Goal: Complete application form

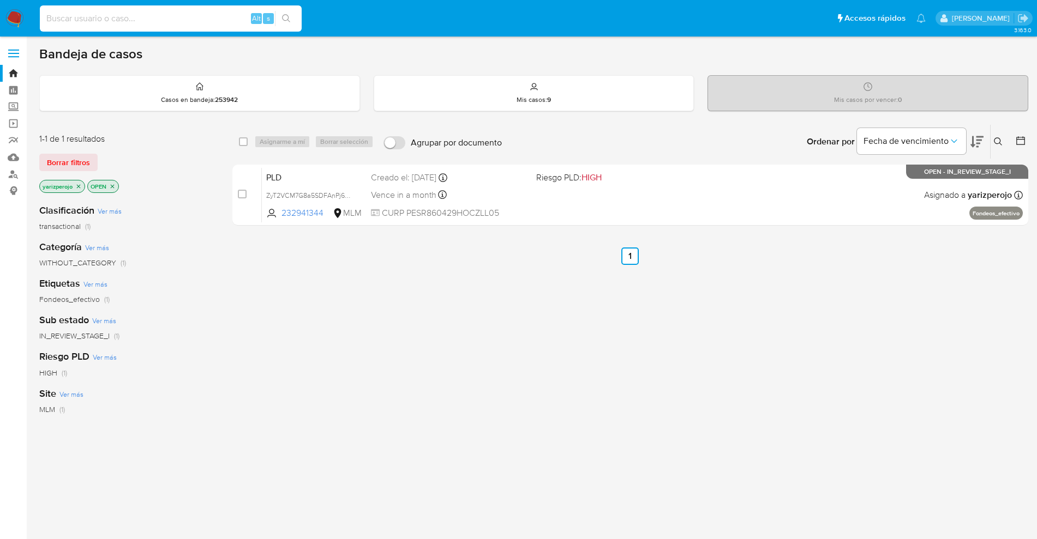
click at [136, 24] on input at bounding box center [171, 18] width 262 height 14
paste input "166578229"
type input "166578229"
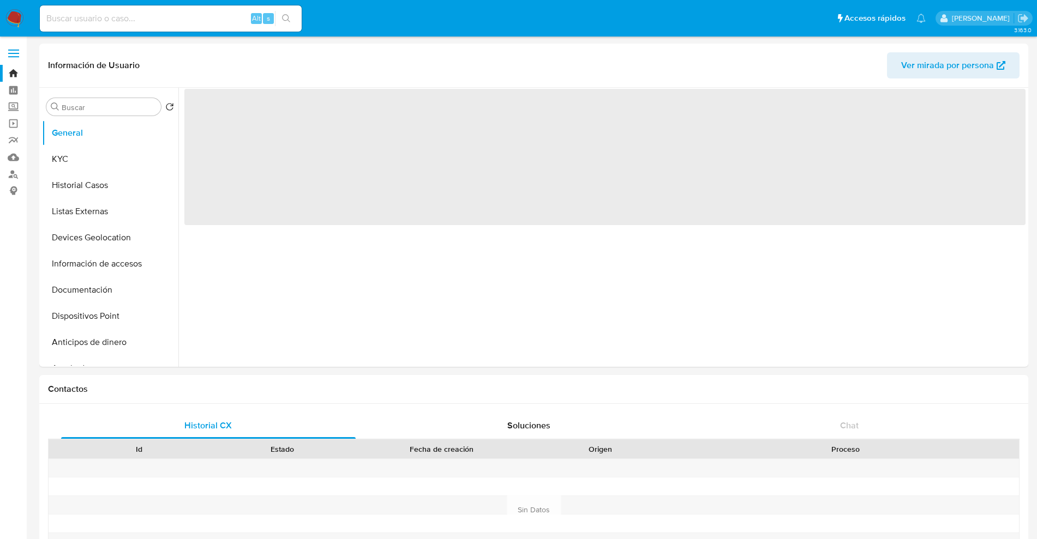
select select "10"
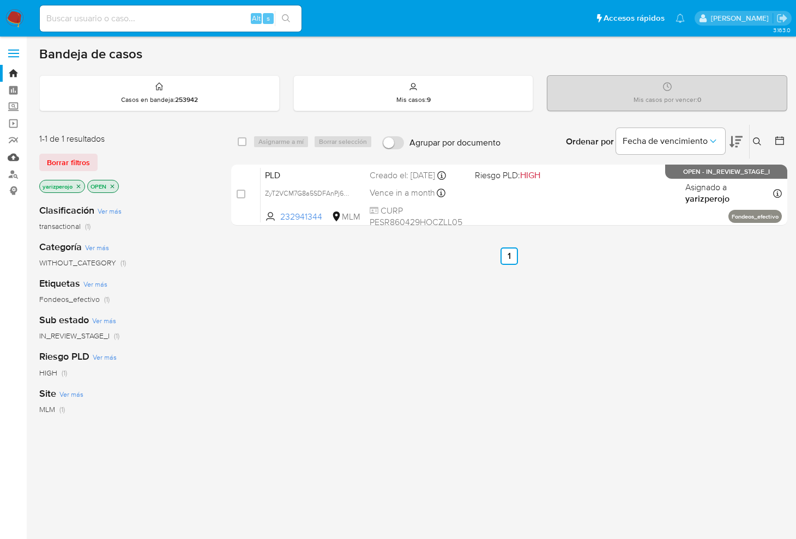
click at [16, 157] on link "Mulan" at bounding box center [65, 157] width 130 height 17
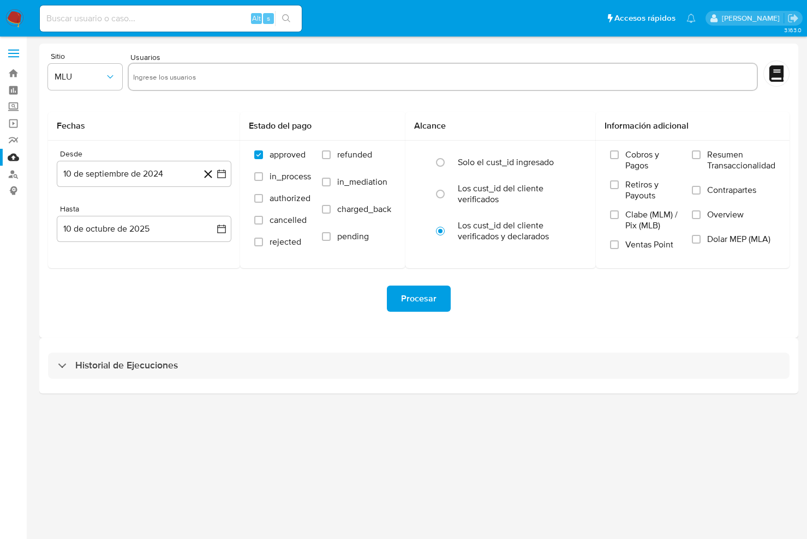
click at [198, 79] on input "text" at bounding box center [442, 76] width 619 height 17
paste input "166578229"
type input "166578229"
click at [100, 79] on span "MLU" at bounding box center [80, 76] width 50 height 11
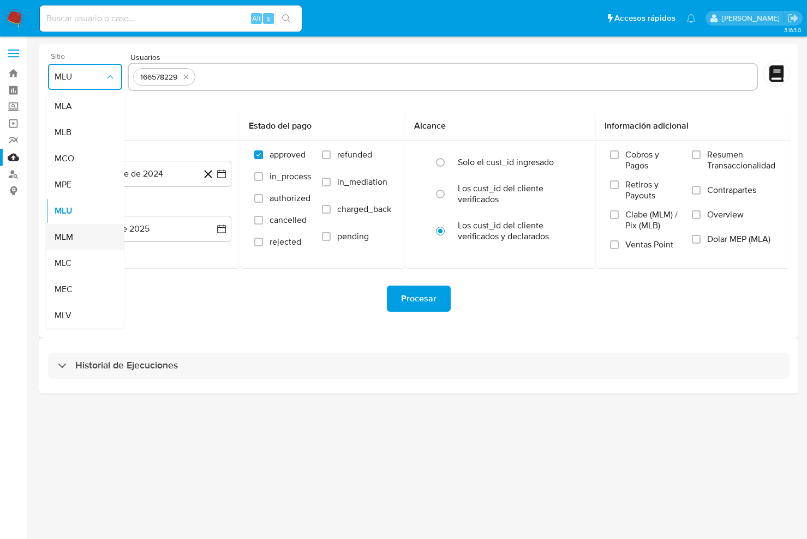
click at [75, 235] on div "MLM" at bounding box center [82, 237] width 55 height 26
click at [159, 176] on button "10 de septiembre de 2024" at bounding box center [144, 174] width 175 height 26
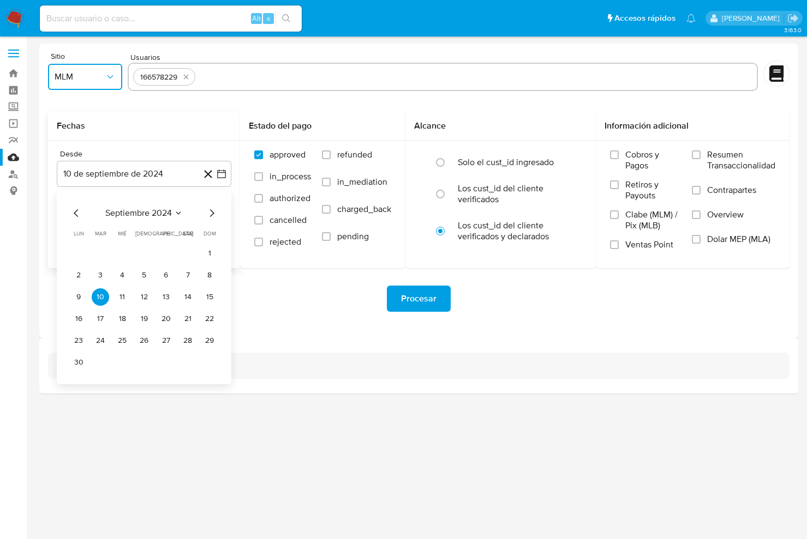
click at [174, 212] on icon "Seleccionar mes y año" at bounding box center [178, 213] width 9 height 9
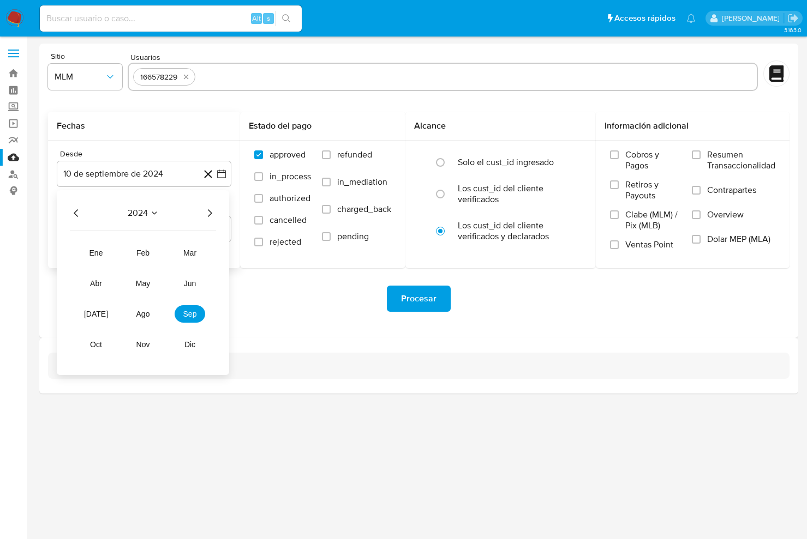
click at [210, 215] on icon "Año siguiente" at bounding box center [210, 213] width 4 height 8
click at [141, 284] on span "may" at bounding box center [143, 283] width 14 height 9
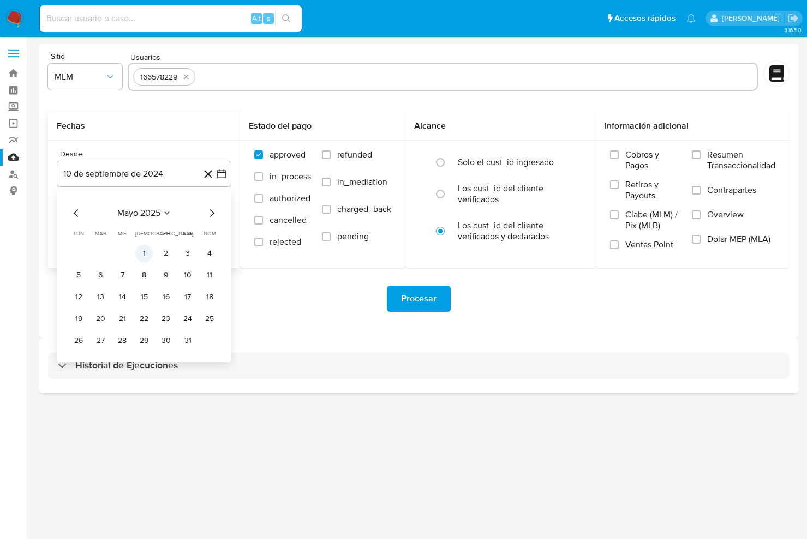
click at [141, 255] on button "1" at bounding box center [143, 253] width 17 height 17
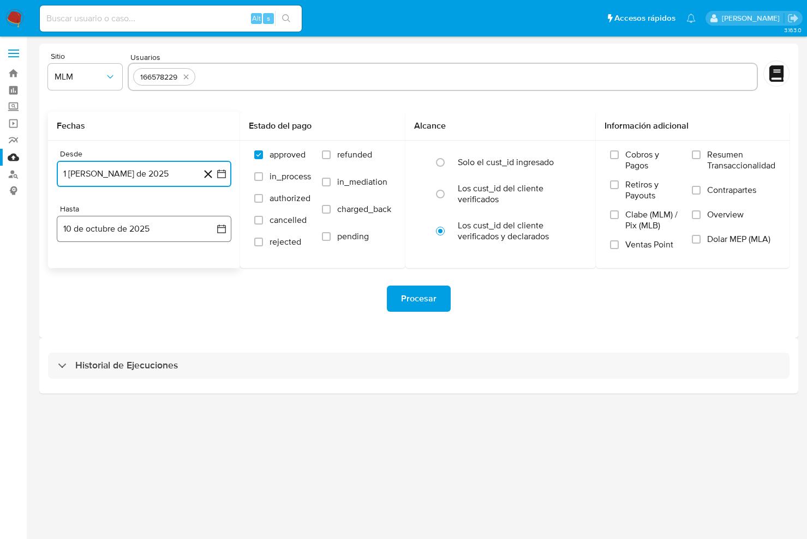
click at [134, 232] on button "10 de octubre de 2025" at bounding box center [144, 229] width 175 height 26
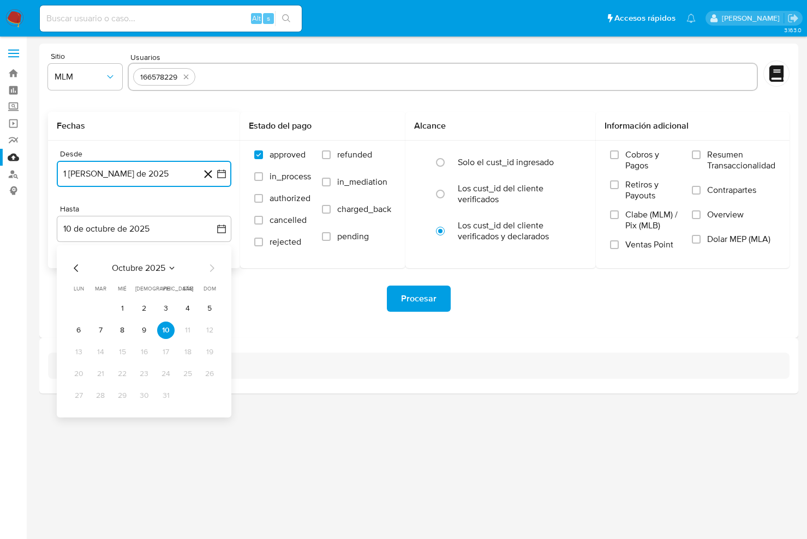
click at [75, 269] on icon "Mes anterior" at bounding box center [76, 269] width 4 height 8
click at [205, 392] on button "31" at bounding box center [209, 395] width 17 height 17
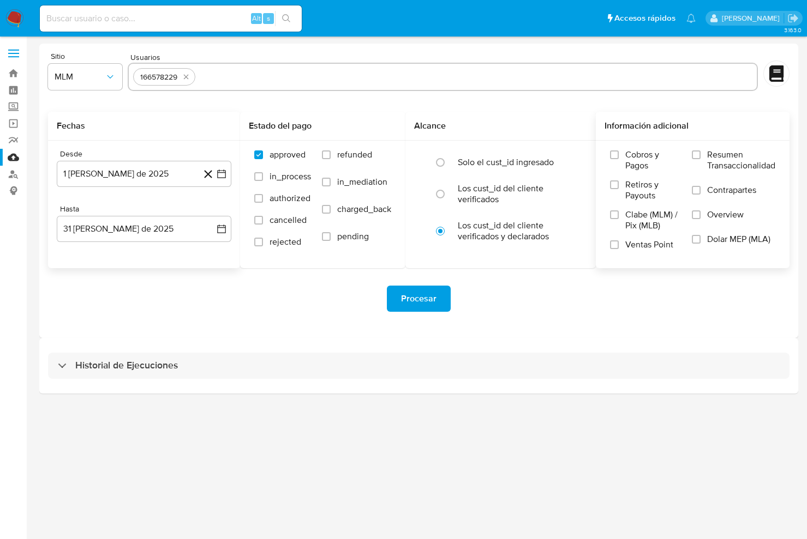
click at [702, 211] on label "Overview" at bounding box center [733, 221] width 83 height 25
click at [700, 211] on input "Overview" at bounding box center [696, 215] width 9 height 9
click at [422, 296] on span "Procesar" at bounding box center [418, 299] width 35 height 24
